Goal: Check status: Check status

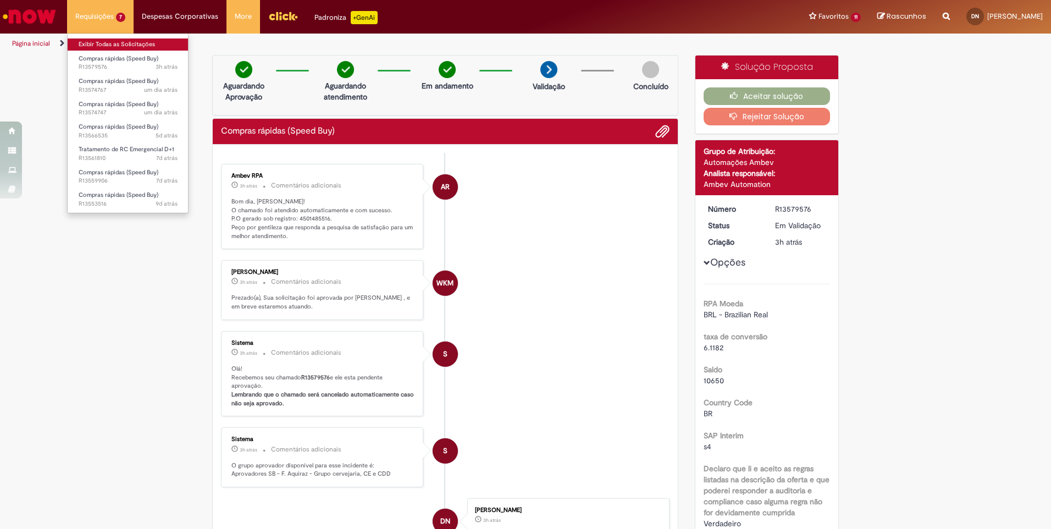
click at [106, 45] on link "Exibir Todas as Solicitações" at bounding box center [128, 44] width 121 height 12
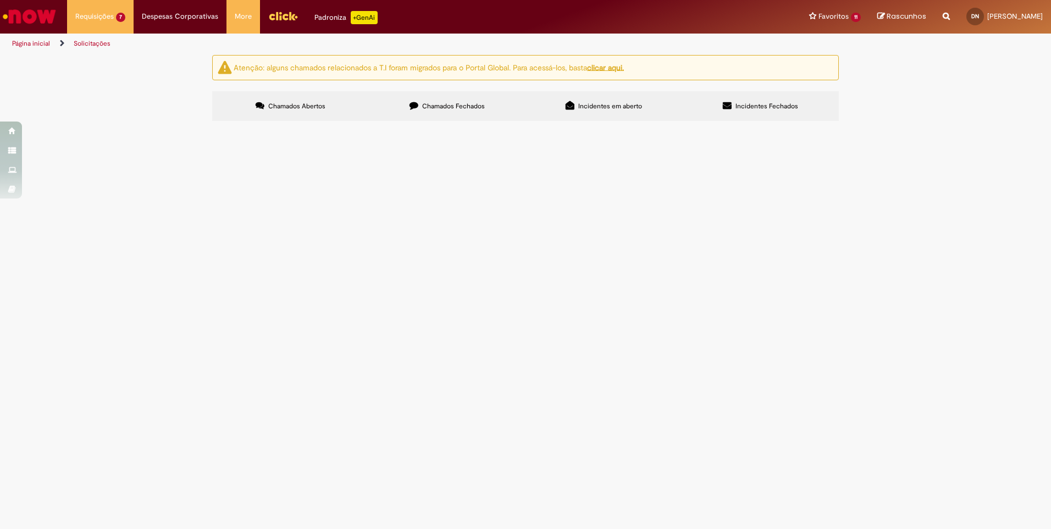
click at [0, 0] on span "R13559906" at bounding box center [0, 0] width 0 height 0
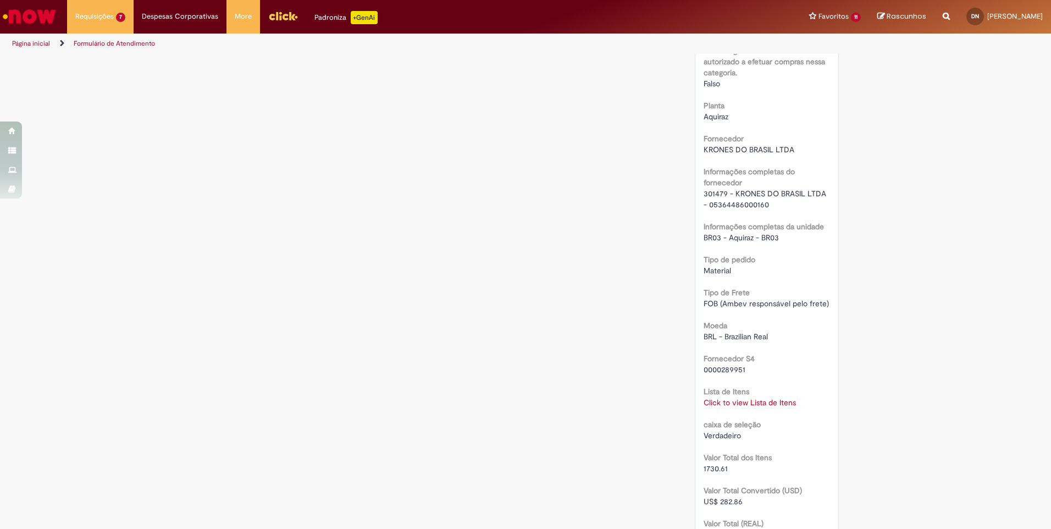
scroll to position [824, 0]
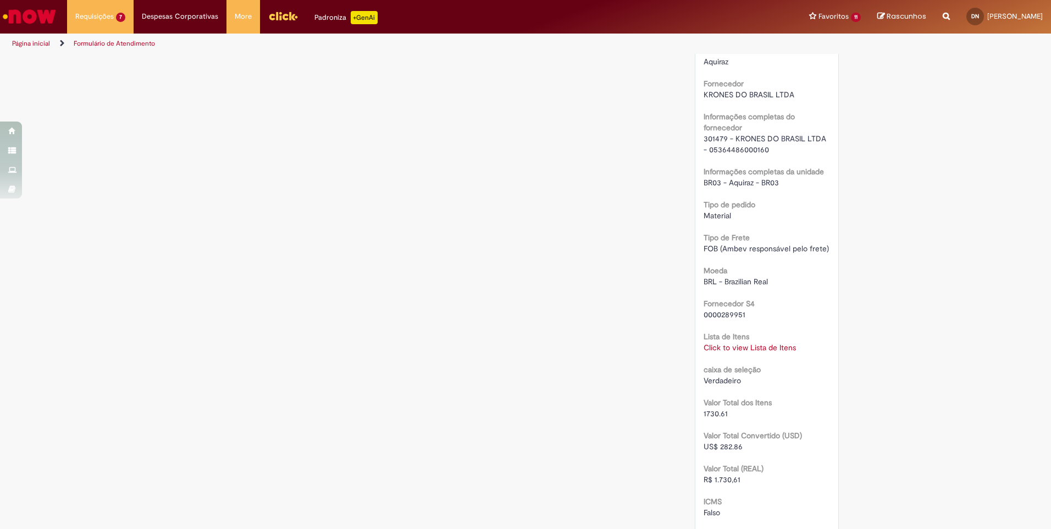
click at [742, 343] on link "Click to view Lista de Itens" at bounding box center [750, 347] width 92 height 10
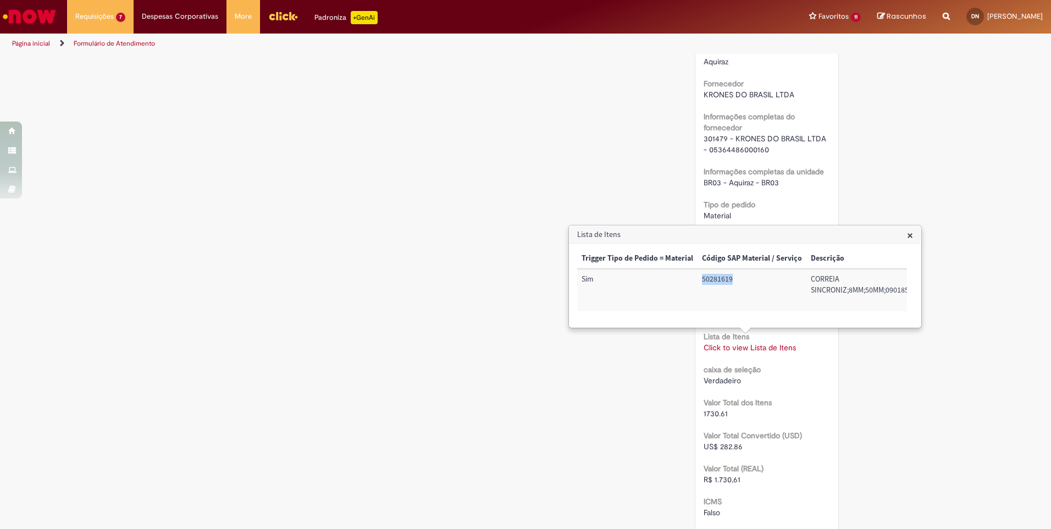
drag, startPoint x: 704, startPoint y: 281, endPoint x: 736, endPoint y: 281, distance: 32.4
click at [736, 281] on td "50281619" at bounding box center [752, 290] width 109 height 42
drag, startPoint x: 842, startPoint y: 280, endPoint x: 893, endPoint y: 284, distance: 51.8
click at [893, 284] on td "100002850758" at bounding box center [877, 290] width 70 height 42
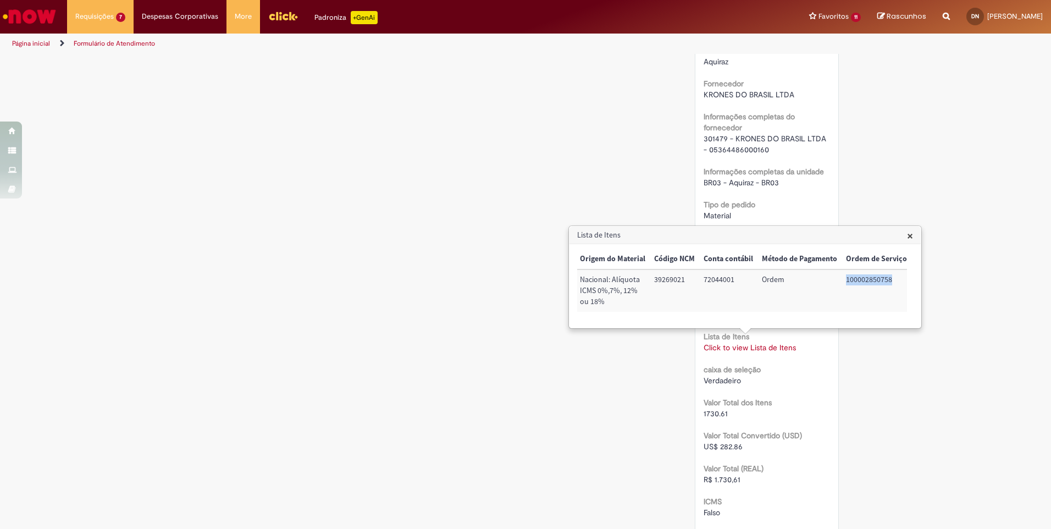
copy td "100002850758"
click at [478, 161] on div "Verificar Código de Barras Aguardando Aprovação Aguardando atendimento Em andam…" at bounding box center [525, 87] width 643 height 1715
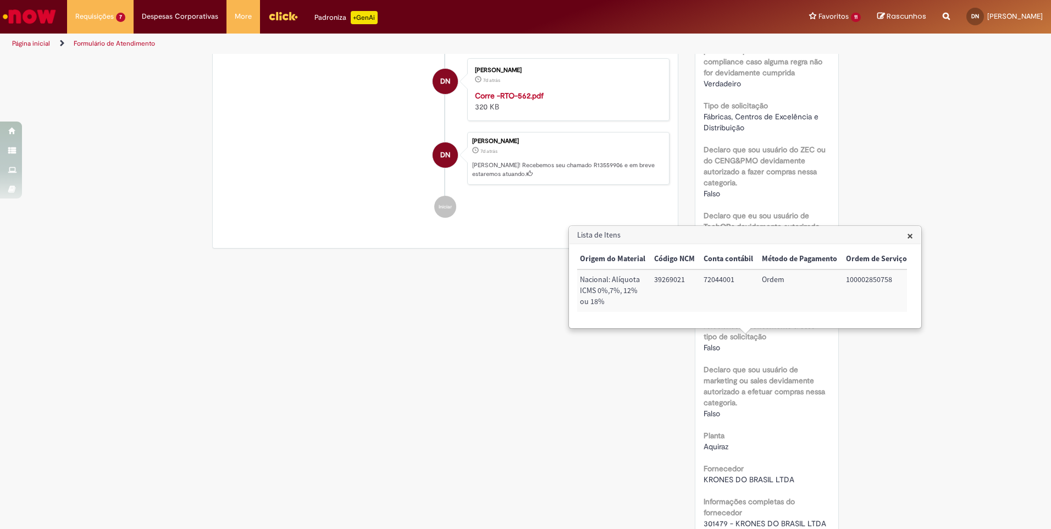
click at [911, 234] on span "×" at bounding box center [910, 235] width 6 height 15
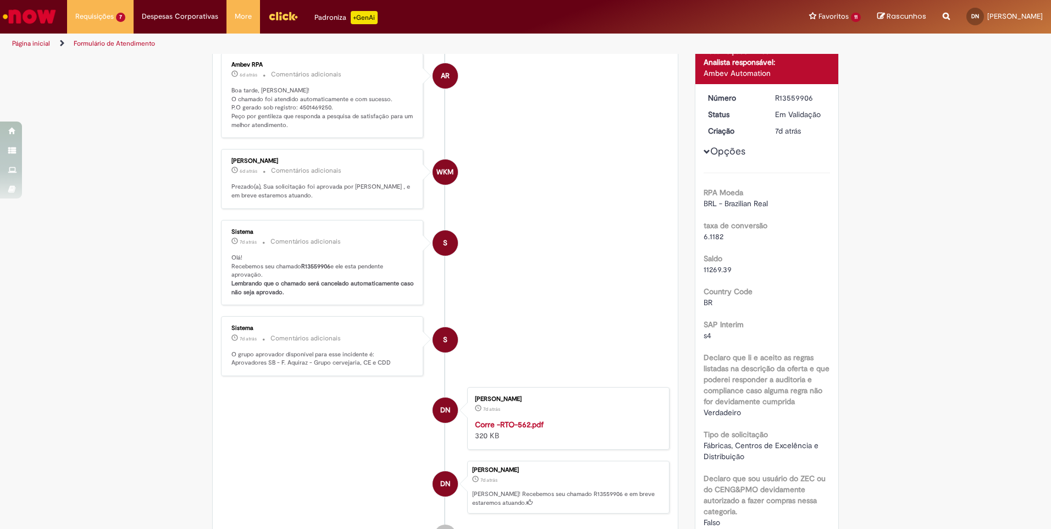
scroll to position [0, 0]
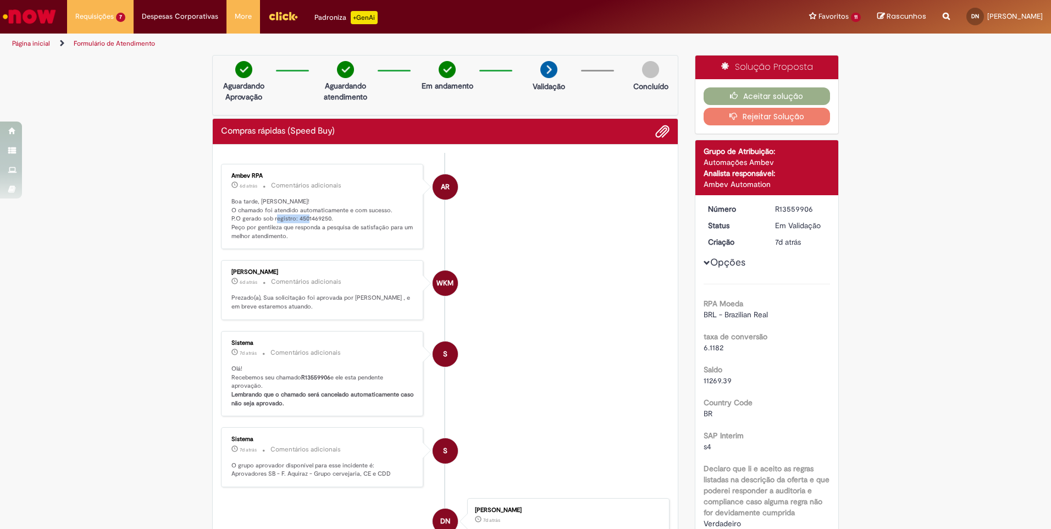
drag, startPoint x: 292, startPoint y: 218, endPoint x: 326, endPoint y: 219, distance: 34.1
click at [326, 219] on p "Boa tarde, [PERSON_NAME]! O chamado foi atendido automaticamente e com sucesso.…" at bounding box center [322, 218] width 183 height 43
copy p "4501469250."
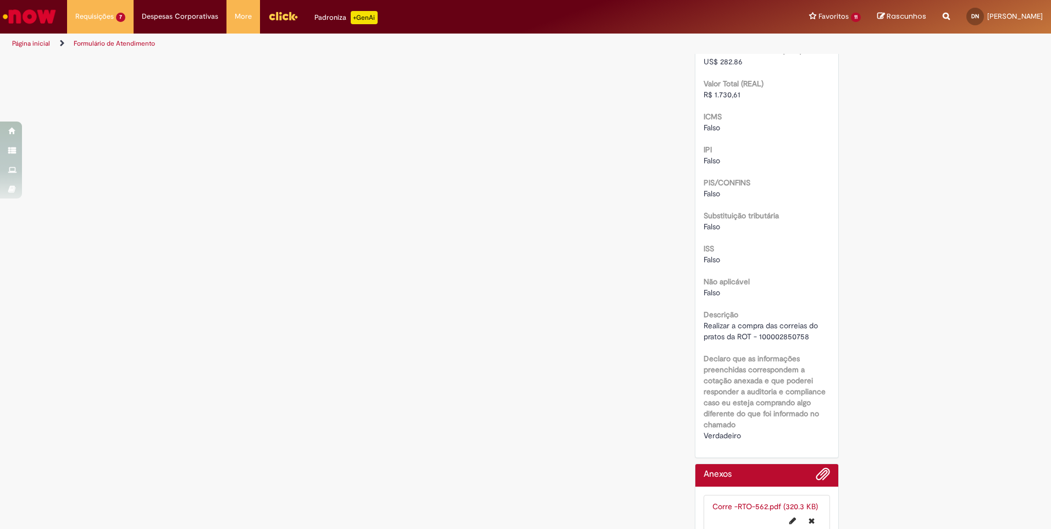
scroll to position [1099, 0]
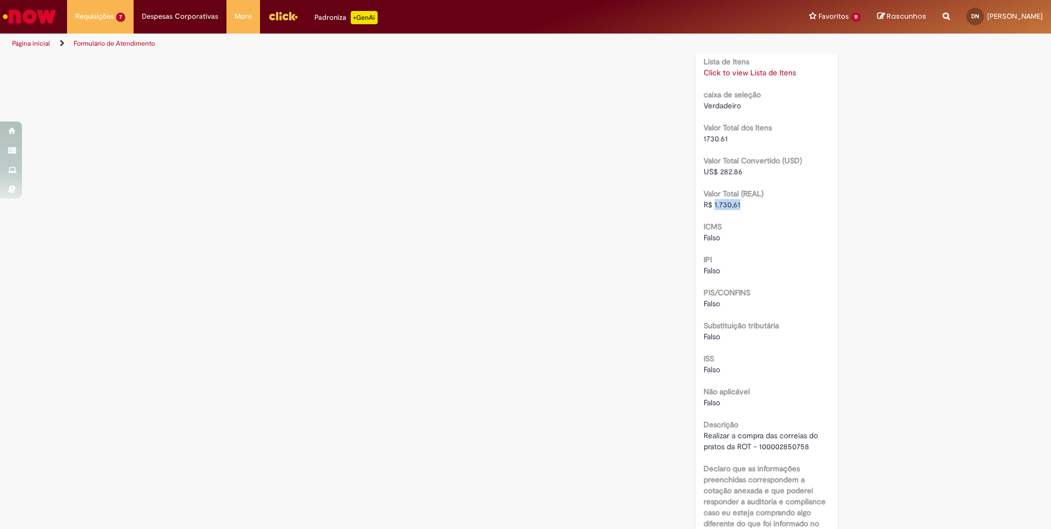
drag, startPoint x: 710, startPoint y: 206, endPoint x: 736, endPoint y: 204, distance: 25.9
click at [736, 204] on div "R$ 1.730,61" at bounding box center [767, 204] width 127 height 11
copy span "1.730,61"
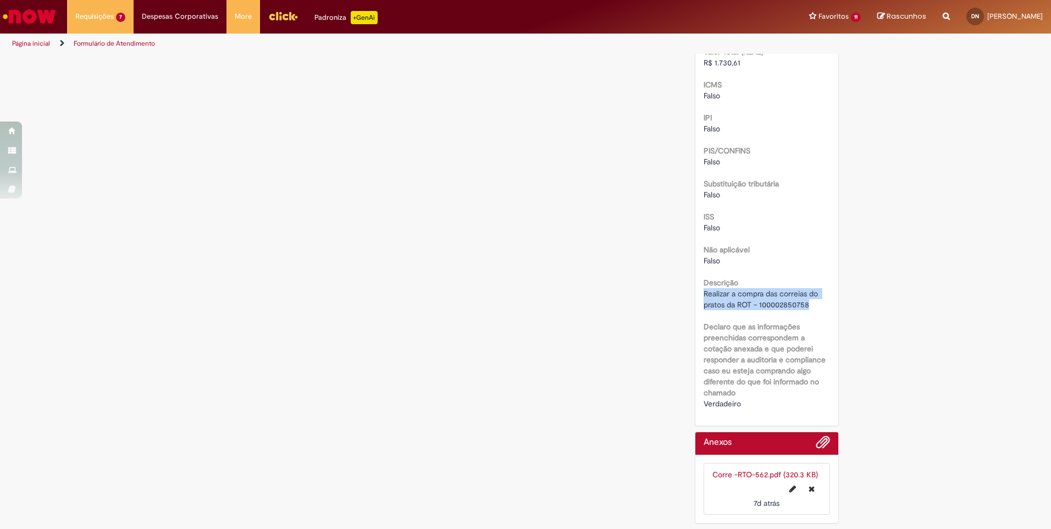
drag, startPoint x: 700, startPoint y: 294, endPoint x: 815, endPoint y: 305, distance: 114.9
click at [815, 305] on div "Realizar a compra das correias do pratos da ROT - 100002850758" at bounding box center [767, 299] width 127 height 22
copy span "Realizar a compra das correias do pratos da ROT - 100002850758"
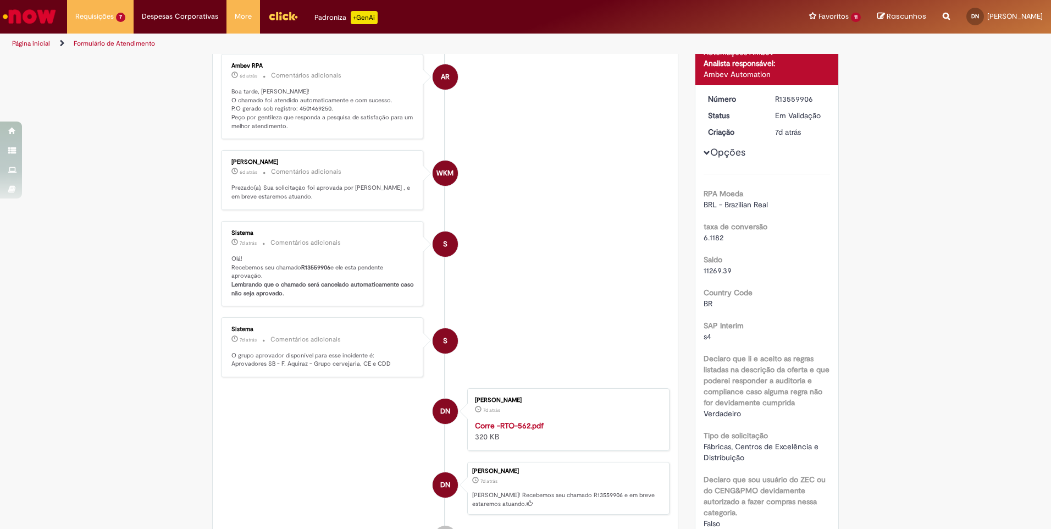
scroll to position [0, 0]
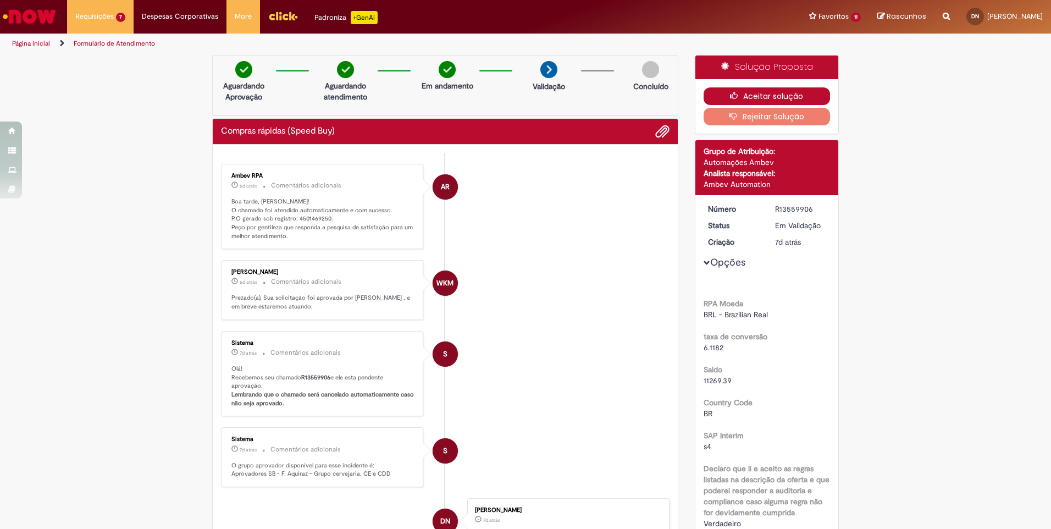
click at [740, 94] on button "Aceitar solução" at bounding box center [767, 96] width 127 height 18
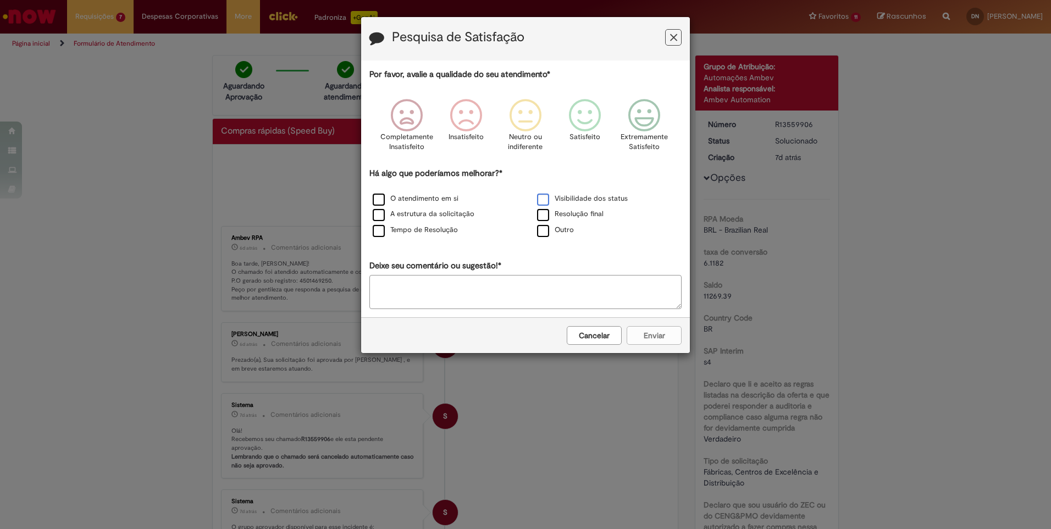
click at [545, 199] on label "Visibilidade dos status" at bounding box center [582, 198] width 91 height 10
click at [641, 125] on icon "Feedback" at bounding box center [644, 115] width 41 height 33
click at [663, 330] on button "Enviar" at bounding box center [654, 335] width 55 height 19
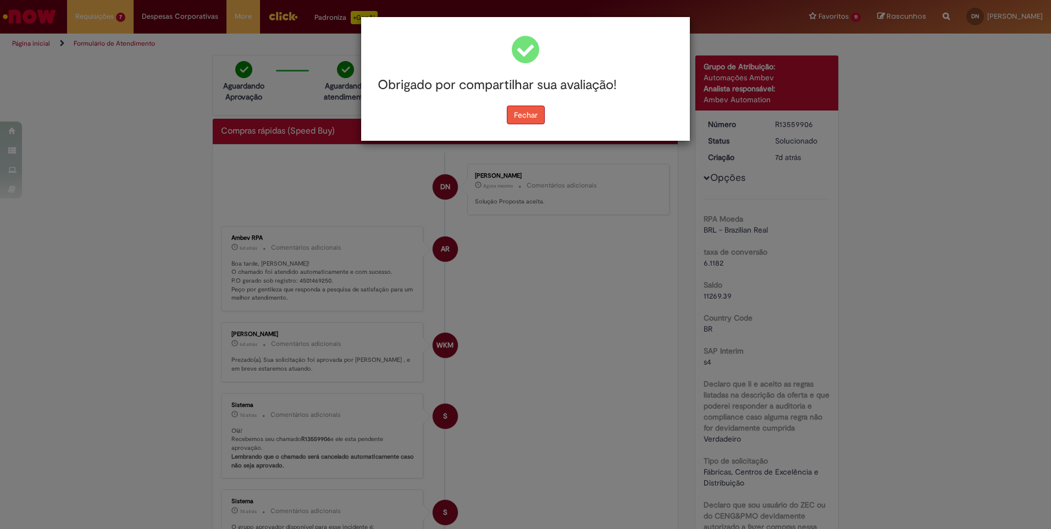
click at [519, 114] on button "Fechar" at bounding box center [526, 115] width 38 height 19
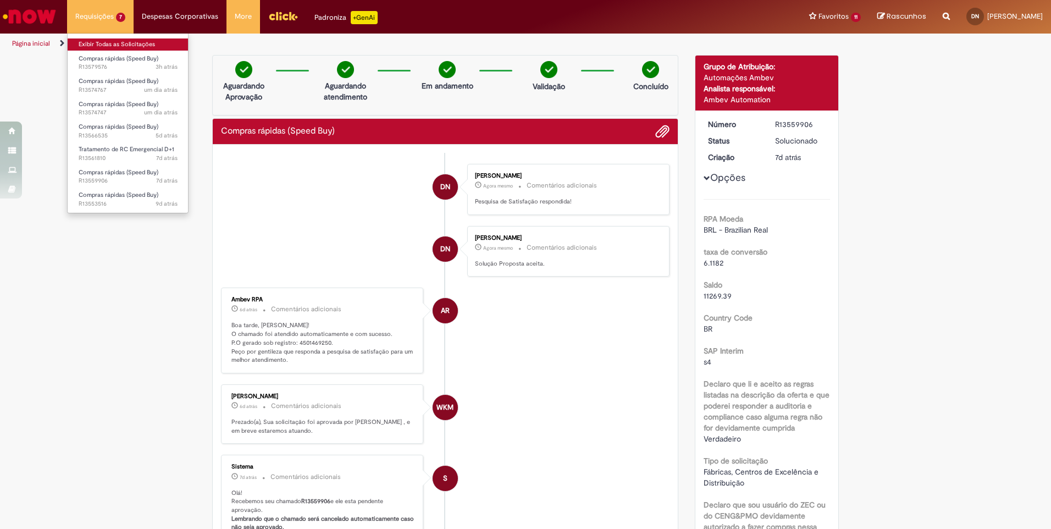
click at [98, 46] on link "Exibir Todas as Solicitações" at bounding box center [128, 44] width 121 height 12
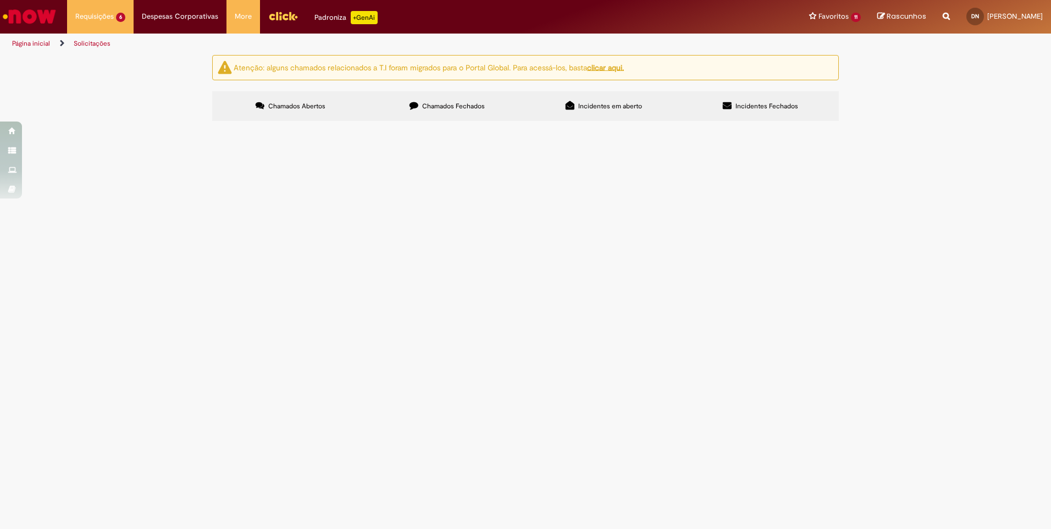
click at [0, 0] on span "R13579576" at bounding box center [0, 0] width 0 height 0
